Goal: Task Accomplishment & Management: Use online tool/utility

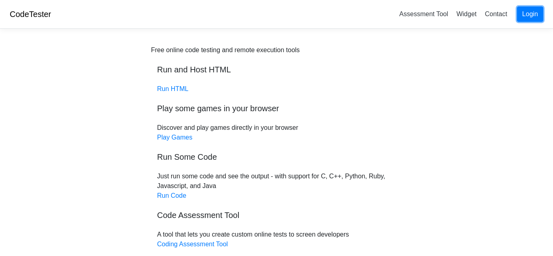
click at [529, 15] on link "Login" at bounding box center [530, 13] width 26 height 15
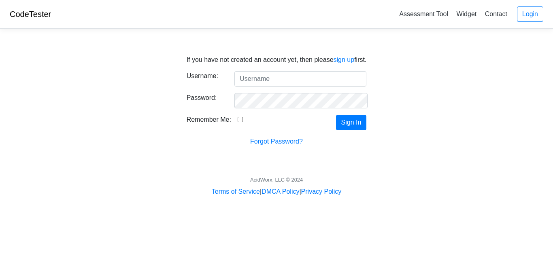
click at [34, 14] on link "CodeTester" at bounding box center [30, 14] width 41 height 9
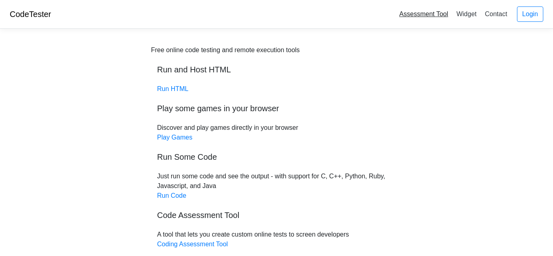
click at [437, 15] on link "Assessment Tool" at bounding box center [423, 13] width 55 height 13
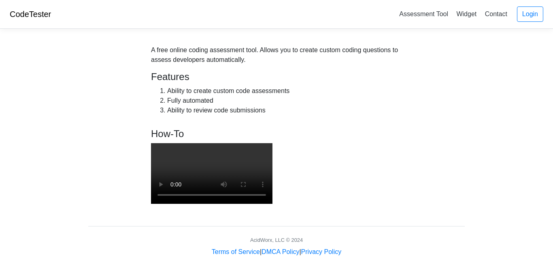
click at [39, 17] on link "CodeTester" at bounding box center [30, 14] width 41 height 9
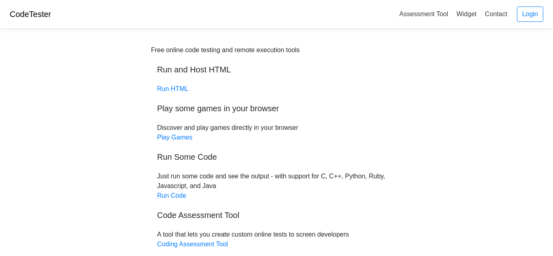
click at [39, 17] on link "CodeTester" at bounding box center [30, 14] width 41 height 9
click at [532, 19] on link "Login" at bounding box center [530, 13] width 26 height 15
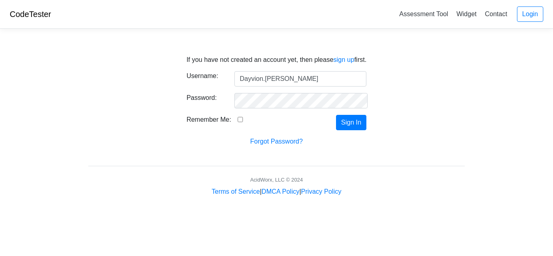
type input "Dayvion.[PERSON_NAME]"
click at [336, 115] on button "Sign In" at bounding box center [351, 122] width 31 height 15
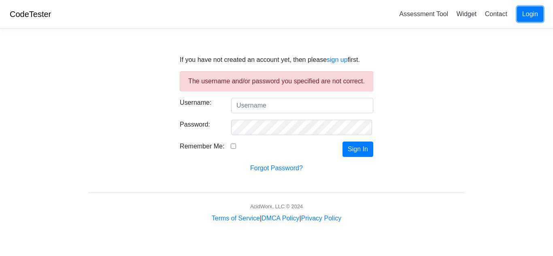
click at [531, 11] on link "Login" at bounding box center [530, 13] width 26 height 15
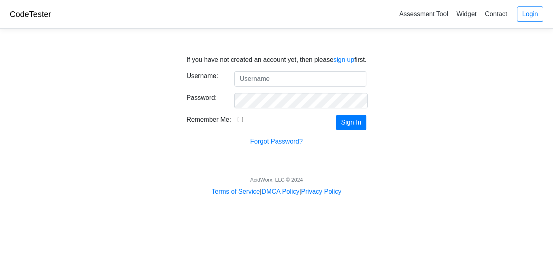
click at [28, 16] on link "CodeTester" at bounding box center [30, 14] width 41 height 9
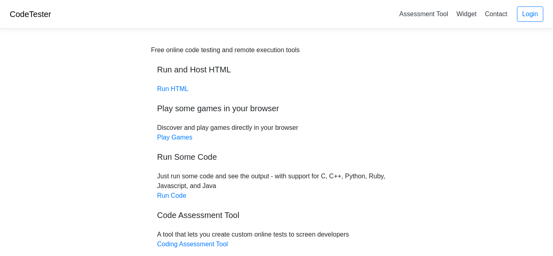
click at [41, 14] on link "CodeTester" at bounding box center [30, 14] width 41 height 9
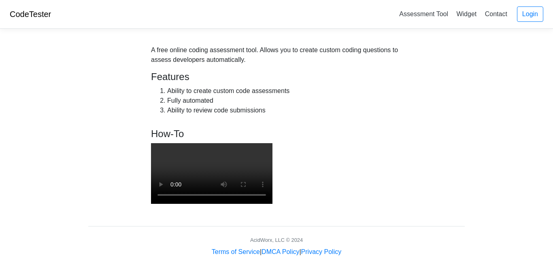
scroll to position [165, 0]
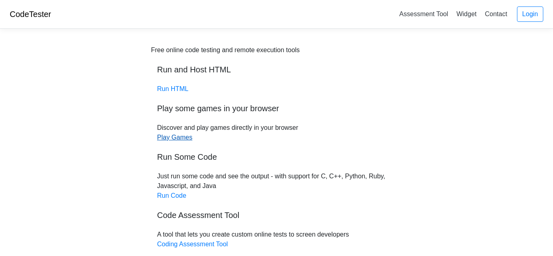
click at [161, 138] on link "Play Games" at bounding box center [174, 137] width 35 height 7
